Goal: Find specific page/section: Find specific page/section

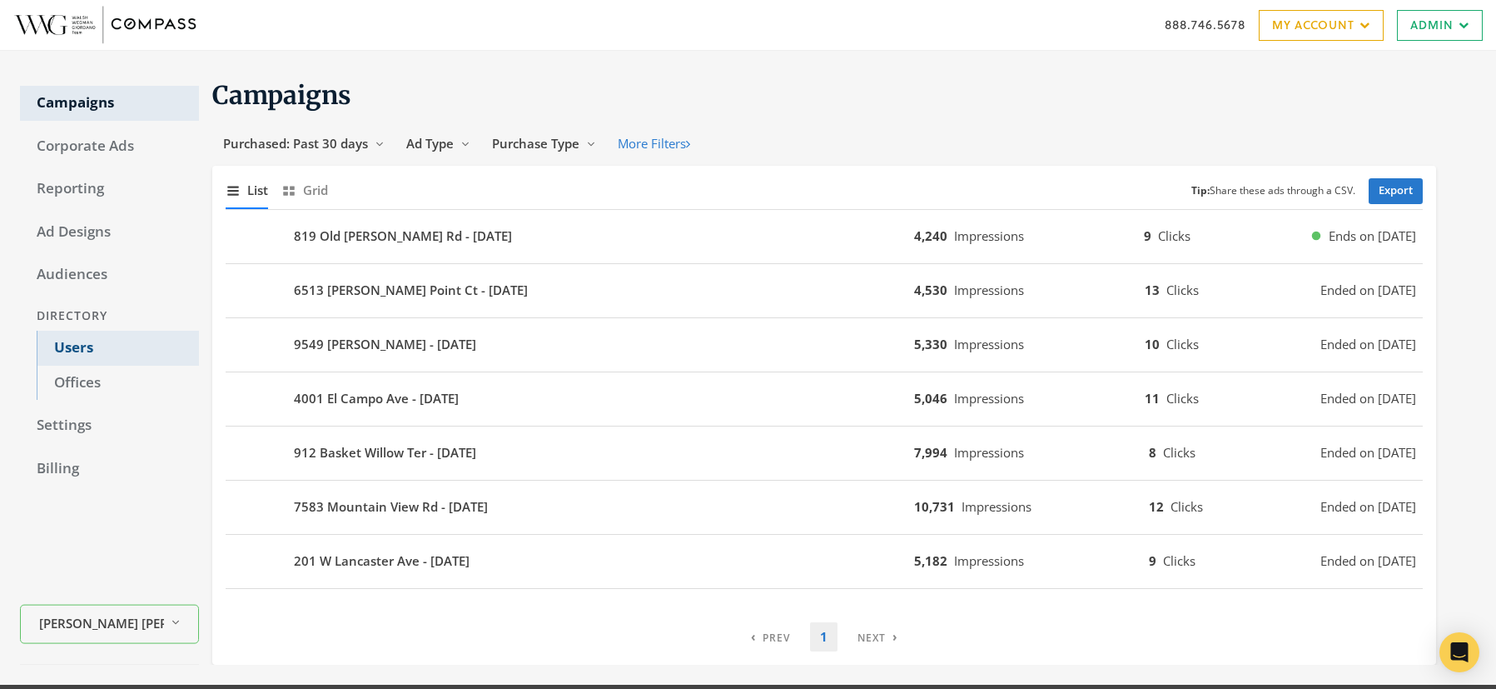
click at [68, 340] on link "Users" at bounding box center [118, 348] width 162 height 35
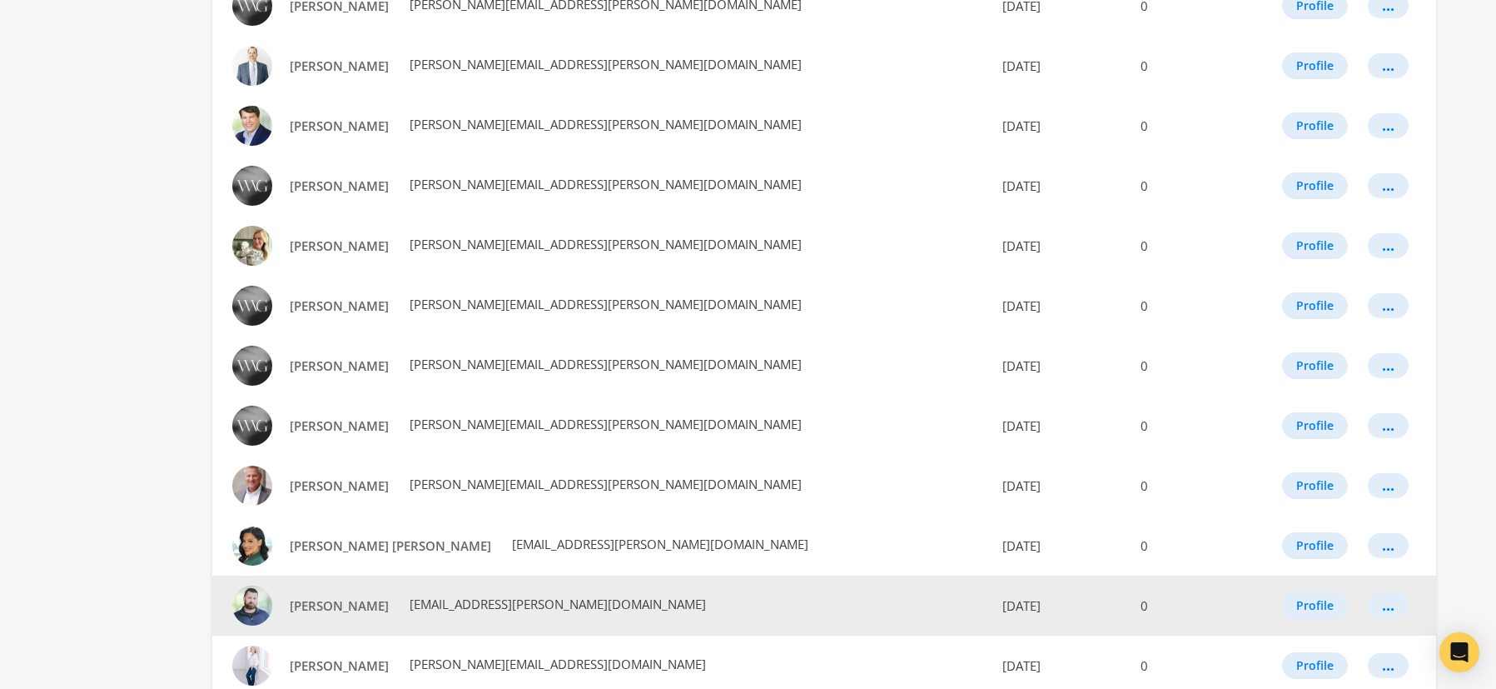
scroll to position [884, 0]
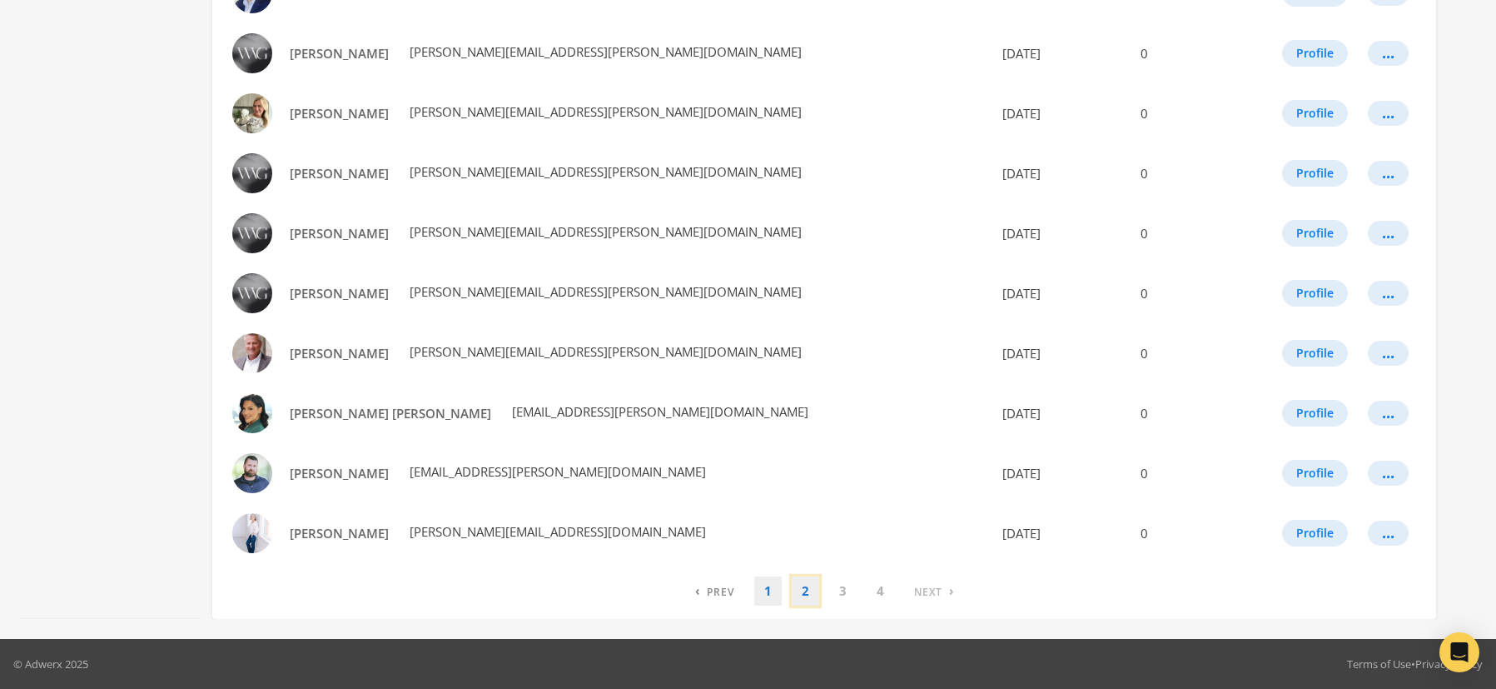
click at [803, 594] on link "2" at bounding box center [805, 590] width 27 height 29
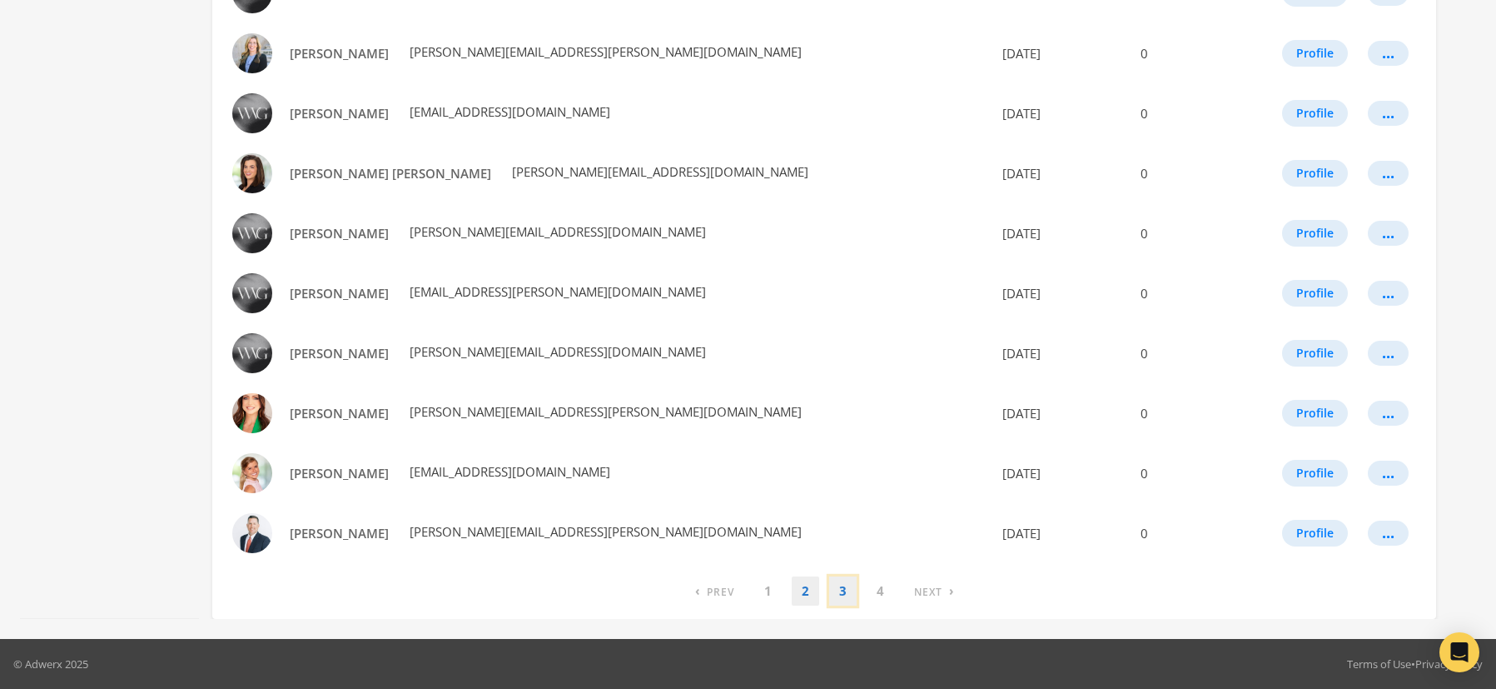
click at [841, 591] on link "3" at bounding box center [842, 590] width 27 height 29
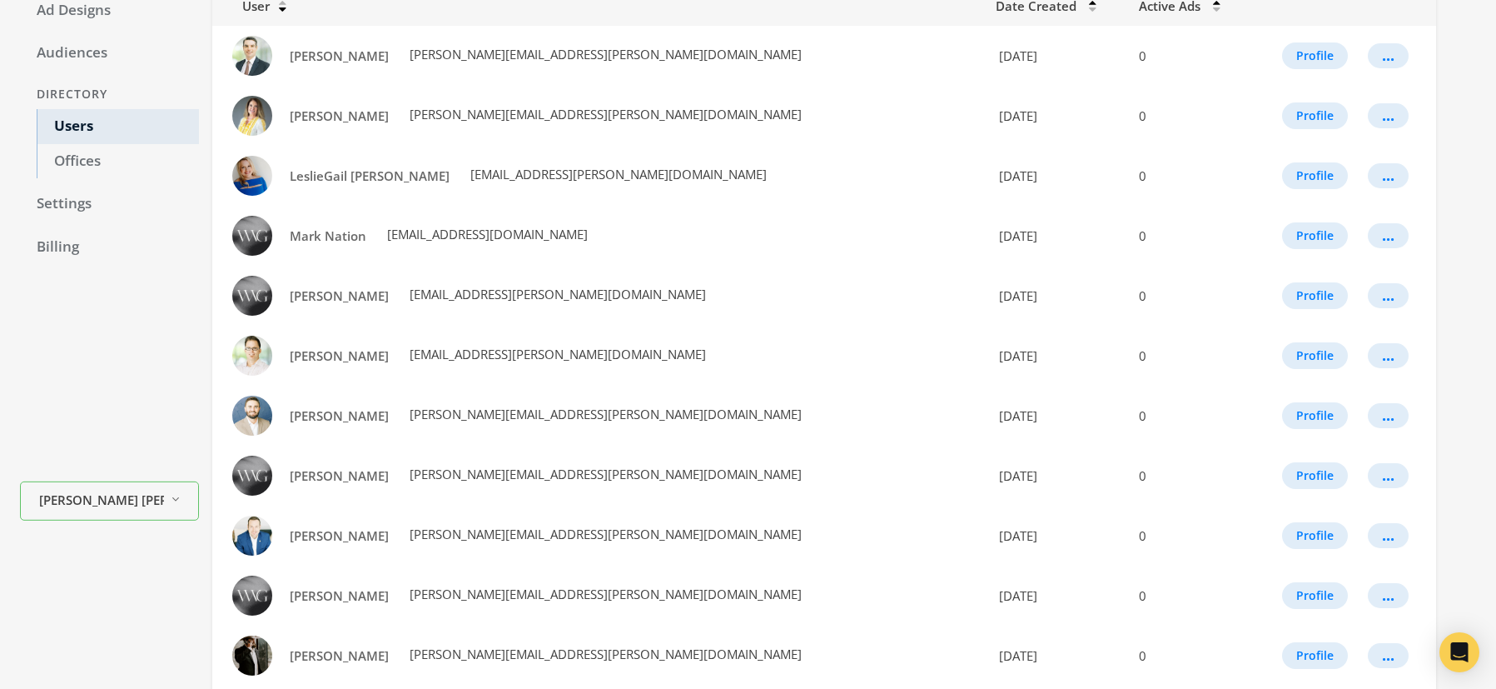
scroll to position [0, 0]
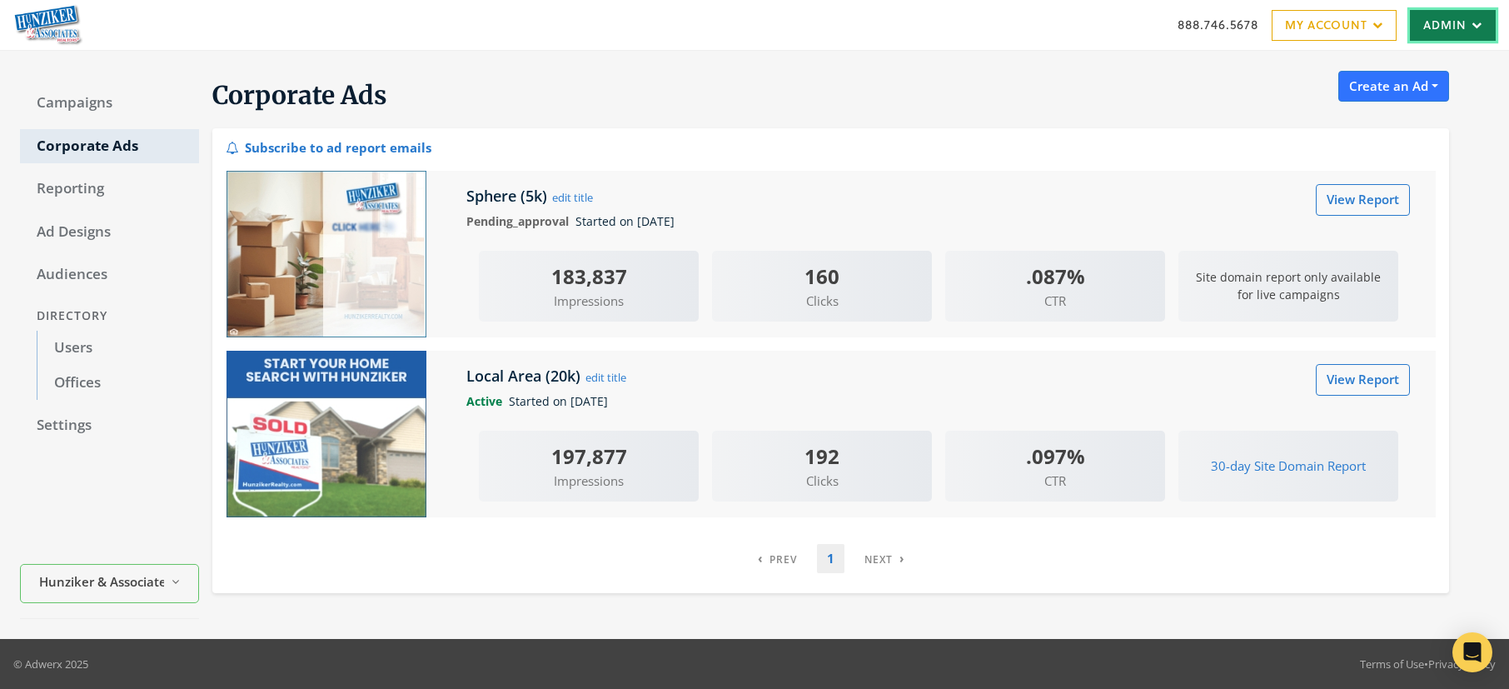
click at [1419, 27] on link "Admin" at bounding box center [1453, 25] width 86 height 31
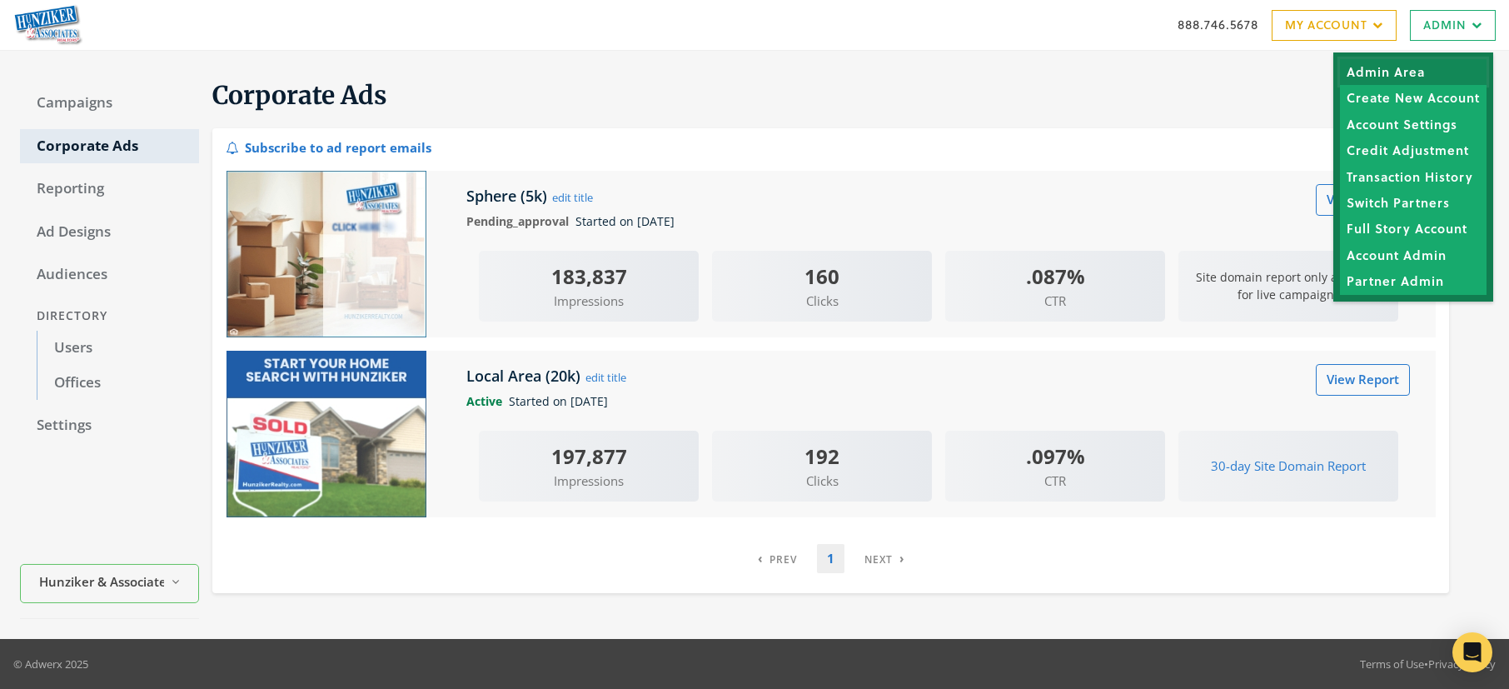
click at [1402, 74] on link "Admin Area" at bounding box center [1413, 72] width 147 height 26
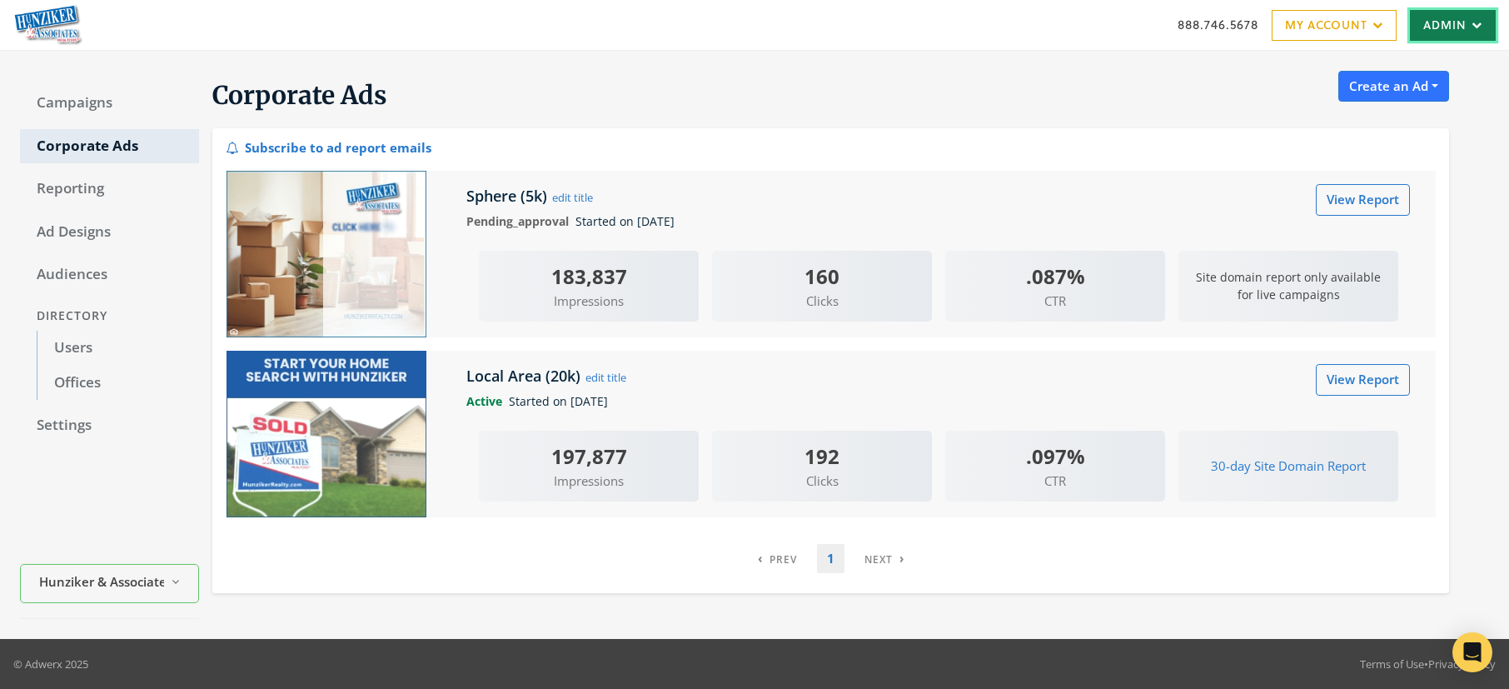
click at [1448, 17] on link "Admin" at bounding box center [1453, 25] width 86 height 31
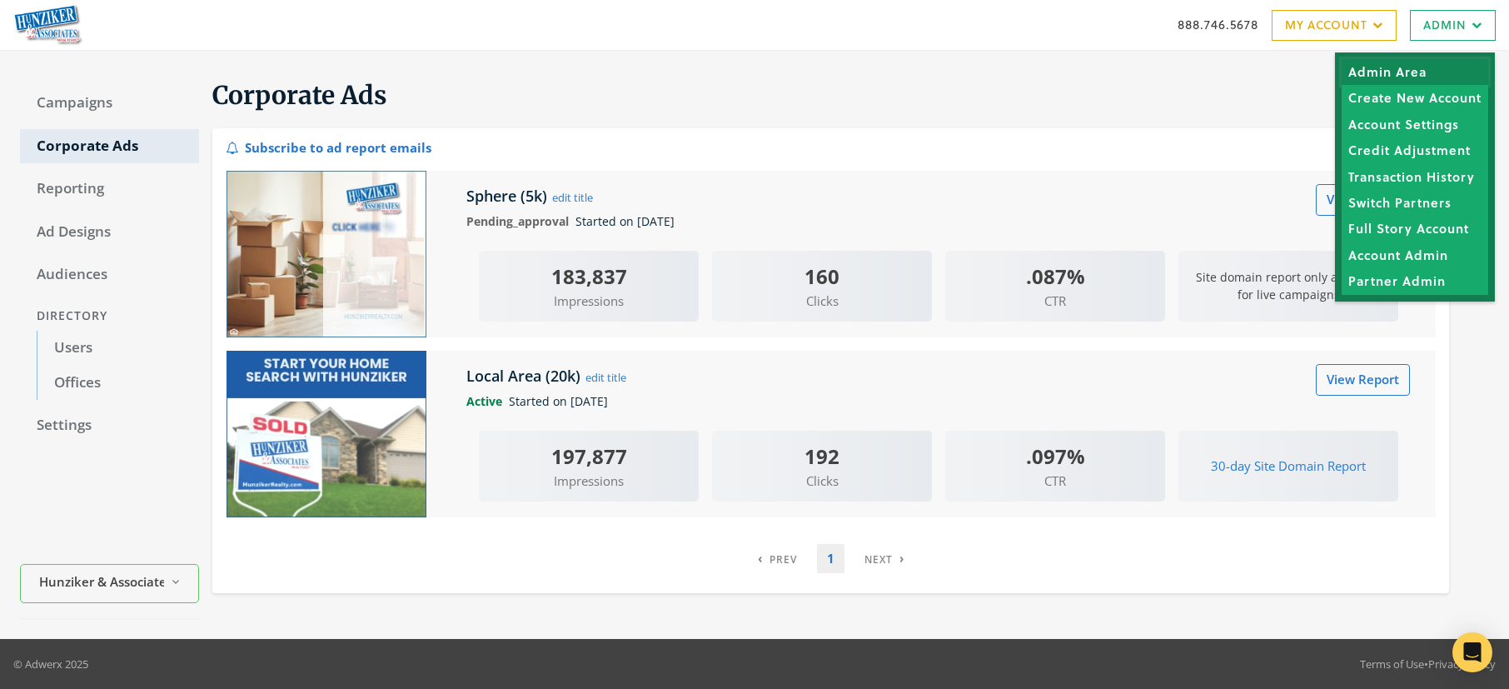
click at [1407, 66] on link "Admin Area" at bounding box center [1415, 72] width 147 height 26
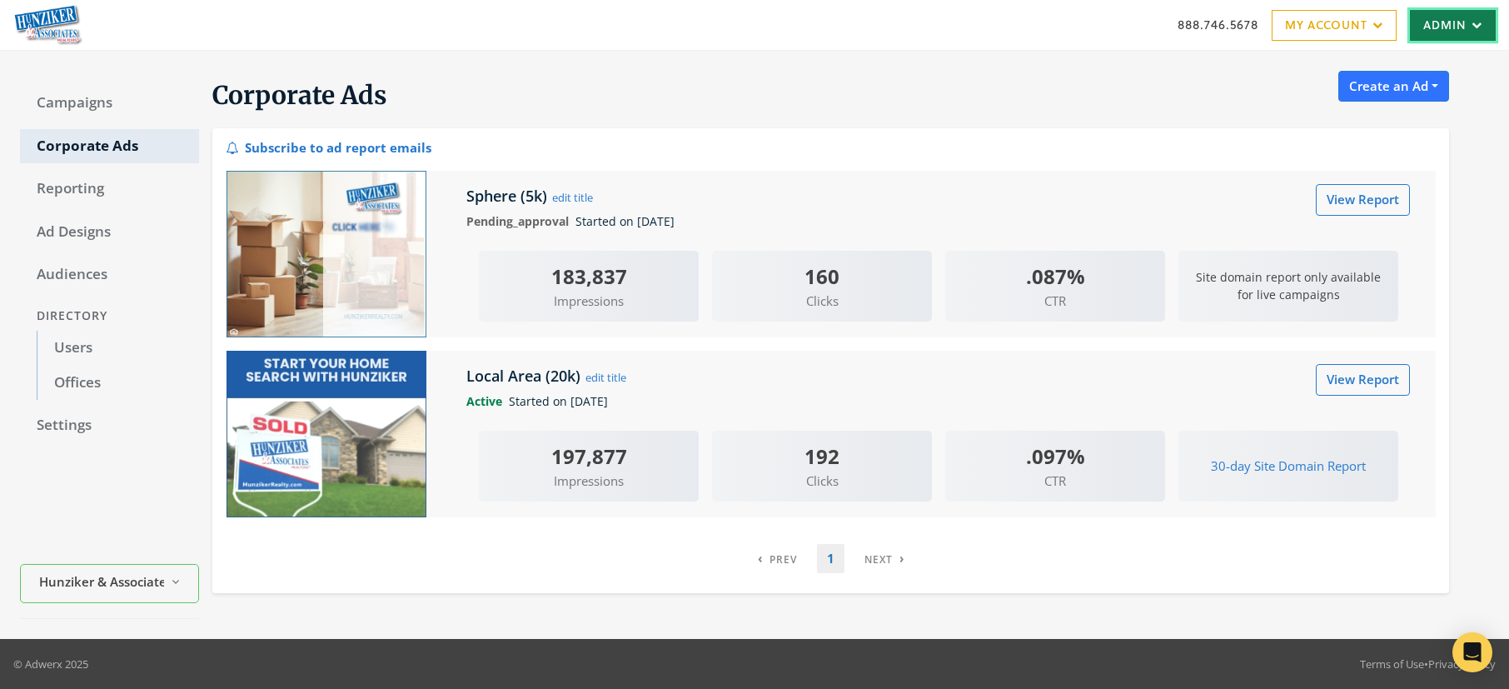
click at [1460, 28] on link "Admin" at bounding box center [1453, 25] width 86 height 31
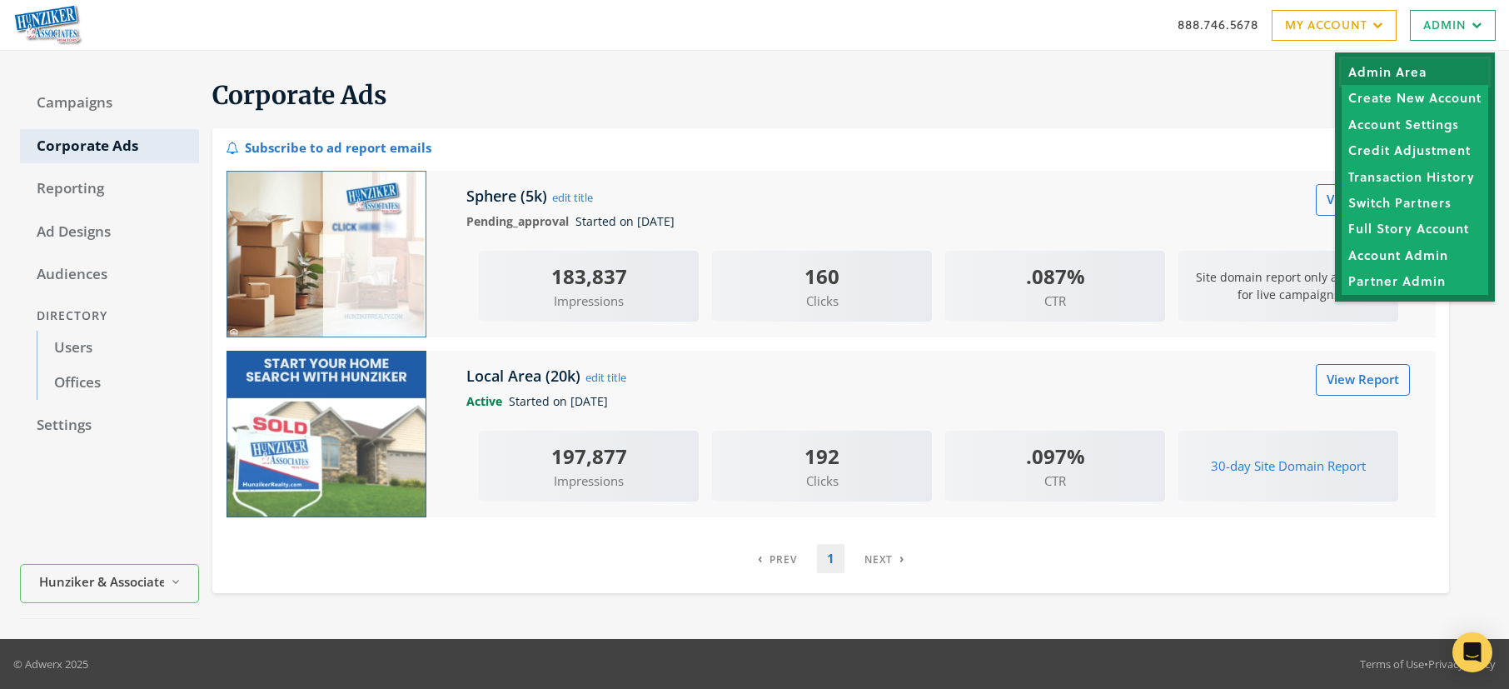
click at [1399, 71] on link "Admin Area" at bounding box center [1415, 72] width 147 height 26
